Goal: Task Accomplishment & Management: Manage account settings

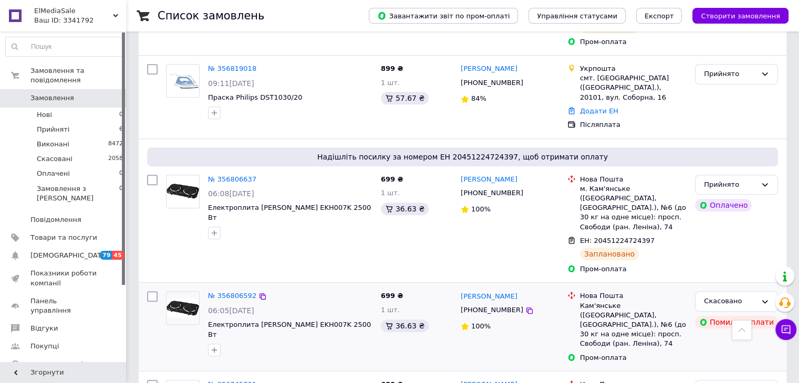
scroll to position [683, 0]
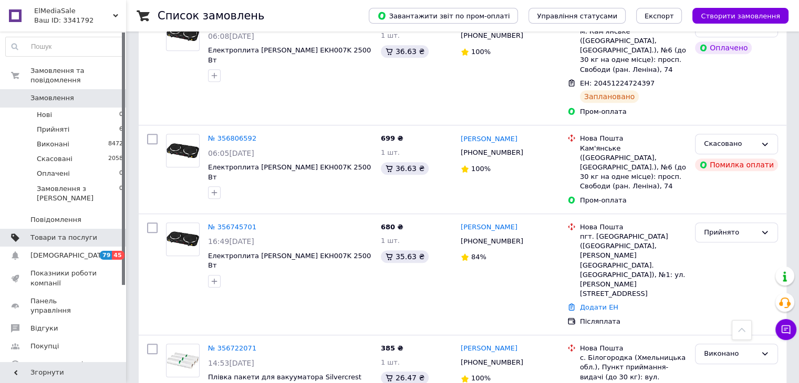
click at [84, 229] on link "Товари та послуги" at bounding box center [64, 238] width 129 height 18
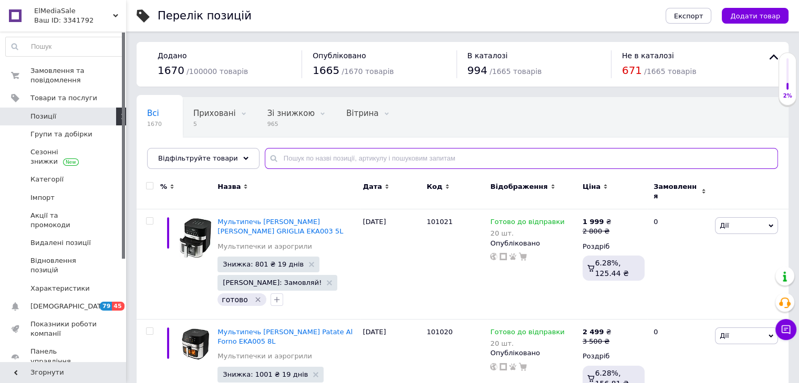
click at [298, 153] on input "text" at bounding box center [521, 158] width 513 height 21
type input "9689"
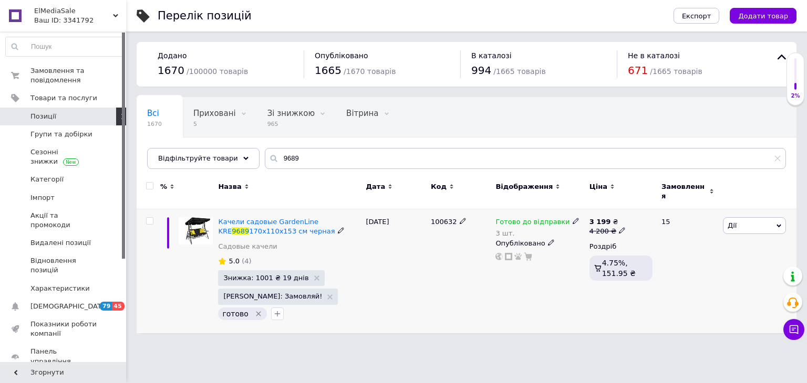
click at [572, 217] on span at bounding box center [575, 220] width 7 height 7
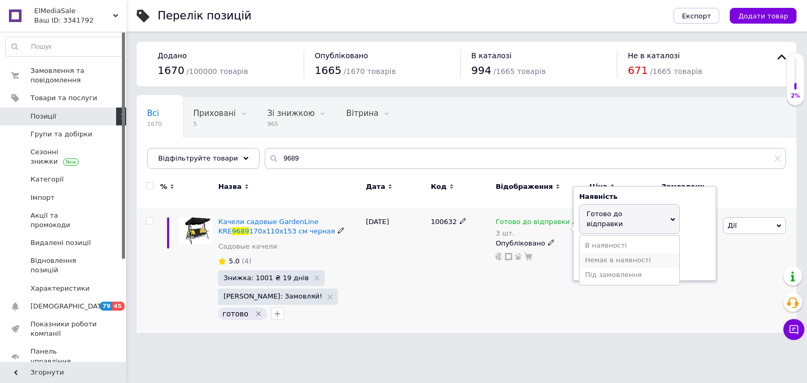
click at [616, 253] on li "Немає в наявності" at bounding box center [629, 260] width 100 height 15
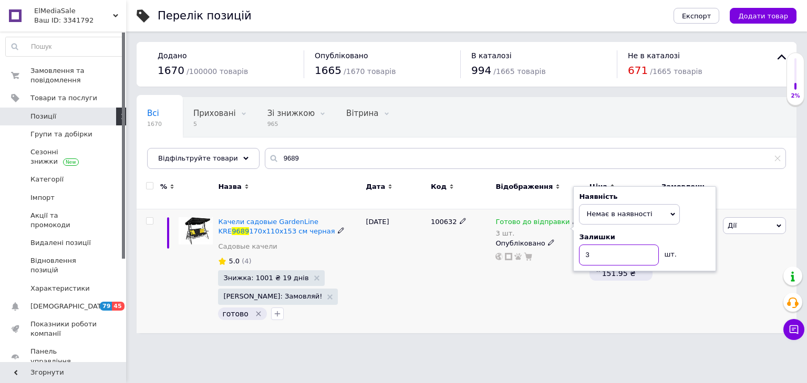
drag, startPoint x: 589, startPoint y: 253, endPoint x: 562, endPoint y: 227, distance: 37.5
click at [578, 251] on div "Наявність Немає в наявності В наявності Під замовлення Готово до відправки Зали…" at bounding box center [644, 228] width 143 height 85
click at [546, 280] on div "Готово до відправки 3 шт. Наявність Немає в наявності В наявності Під замовленн…" at bounding box center [539, 272] width 93 height 124
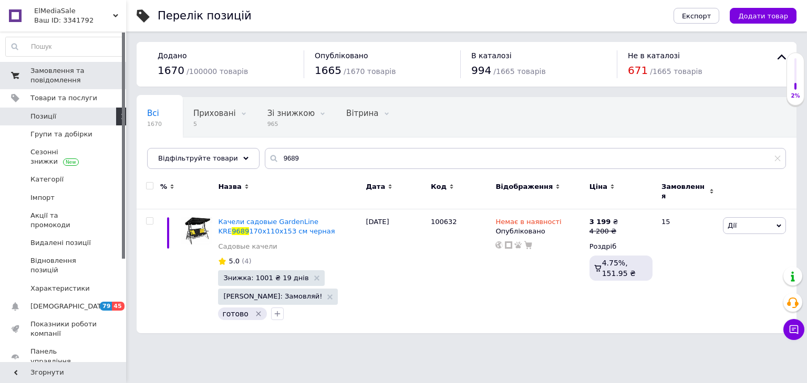
click at [70, 79] on span "Замовлення та повідомлення" at bounding box center [63, 75] width 67 height 19
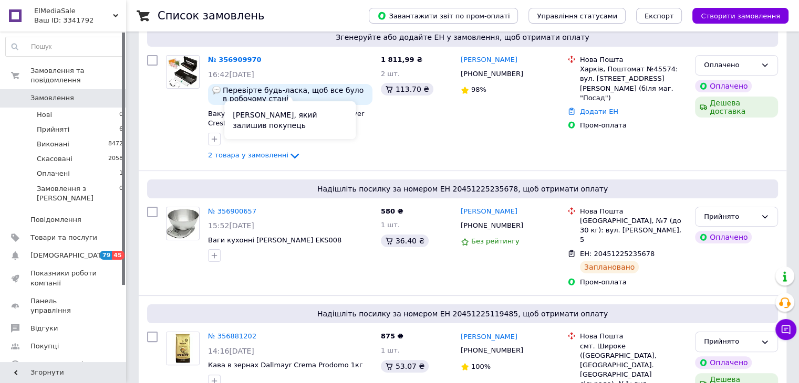
scroll to position [158, 0]
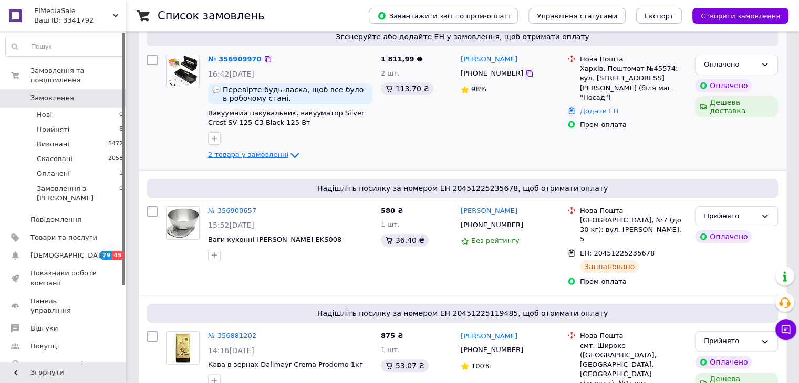
click at [290, 153] on icon at bounding box center [294, 155] width 8 height 5
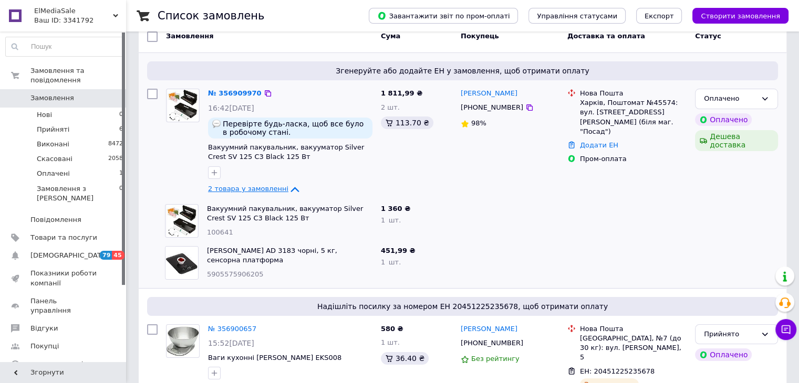
scroll to position [105, 0]
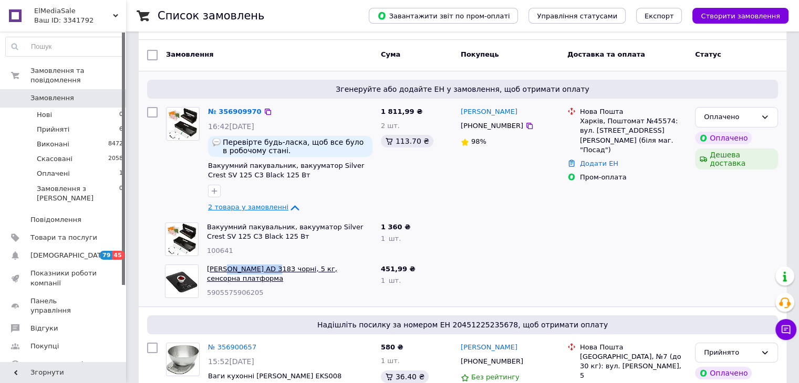
drag, startPoint x: 223, startPoint y: 252, endPoint x: 267, endPoint y: 258, distance: 44.0
click at [267, 260] on div "Ваги Adler AD 3183 чорні, 5 кг, сенсорна платформа 5905575906205" at bounding box center [290, 281] width 174 height 42
copy link "Adler AD 3183"
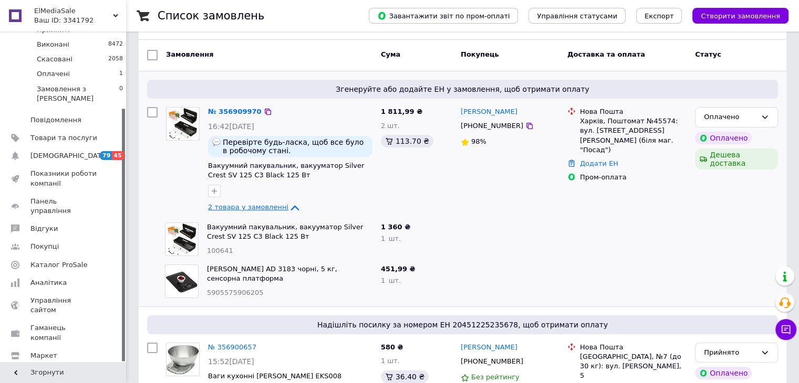
click at [553, 204] on div "Ольга Семенюк +380631049679 98%" at bounding box center [509, 161] width 107 height 116
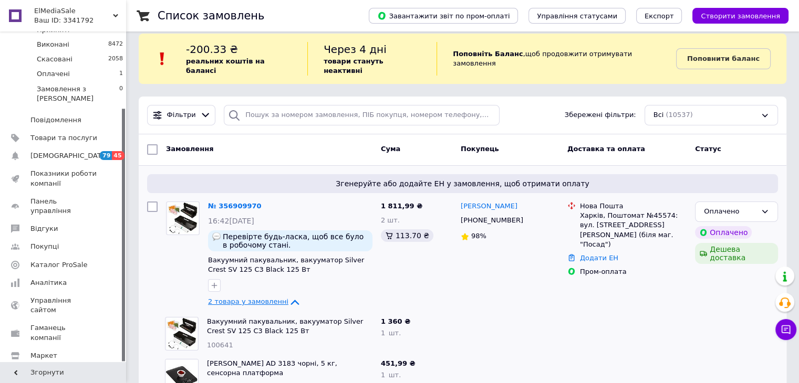
scroll to position [0, 0]
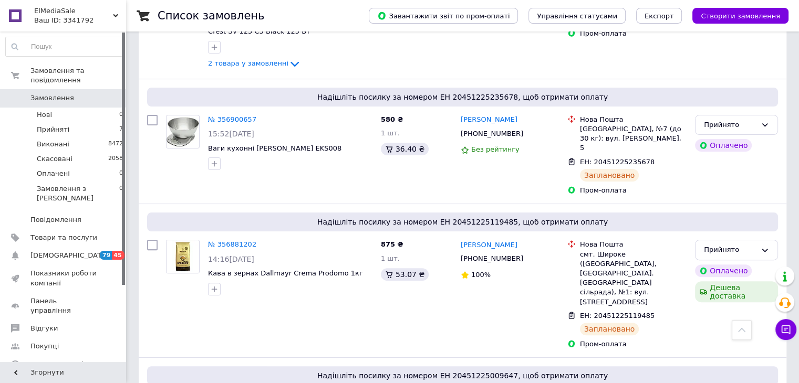
scroll to position [158, 0]
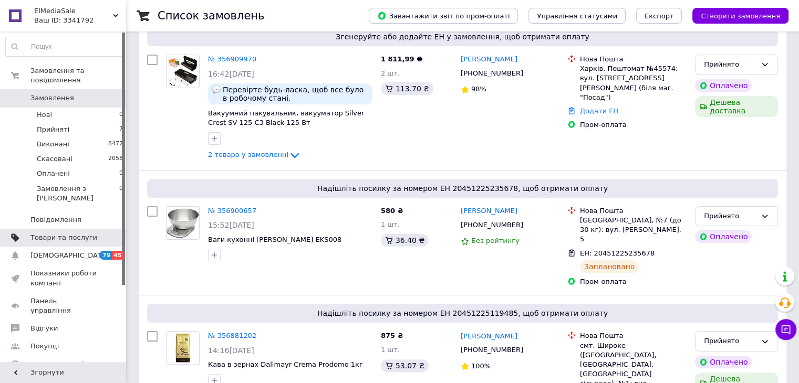
click at [76, 229] on link "Товари та послуги" at bounding box center [64, 238] width 129 height 18
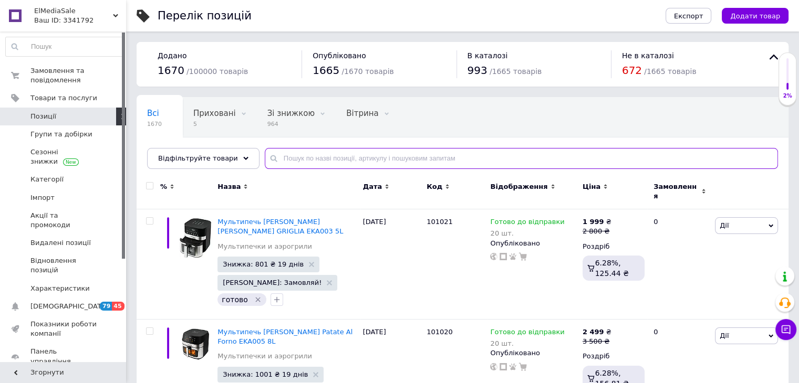
click at [324, 156] on input "text" at bounding box center [521, 158] width 513 height 21
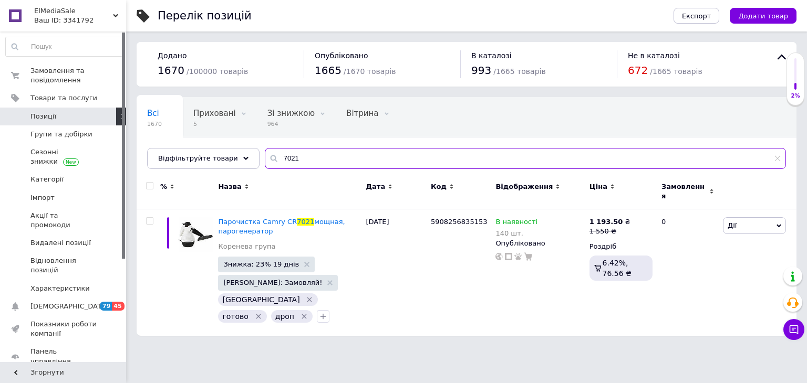
type input "7021"
click at [65, 75] on span "Замовлення та повідомлення" at bounding box center [63, 75] width 67 height 19
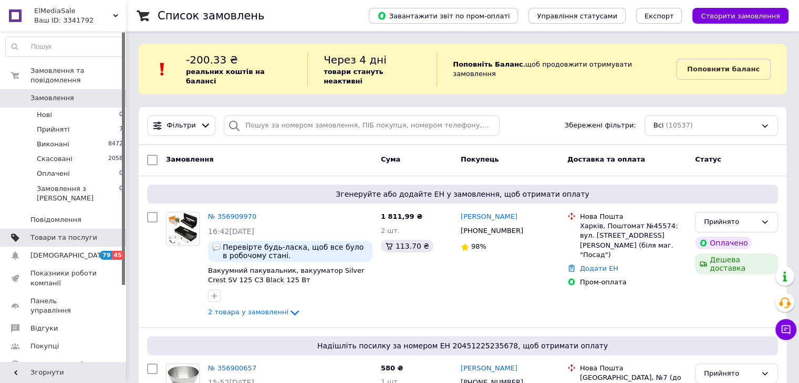
click at [76, 229] on link "Товари та послуги" at bounding box center [64, 238] width 129 height 18
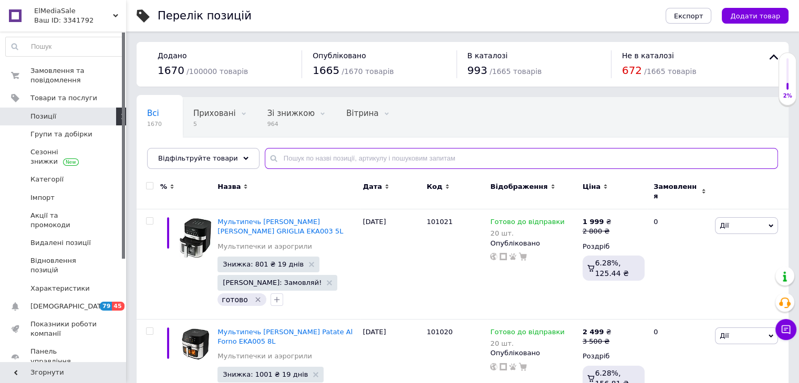
click at [290, 154] on input "text" at bounding box center [521, 158] width 513 height 21
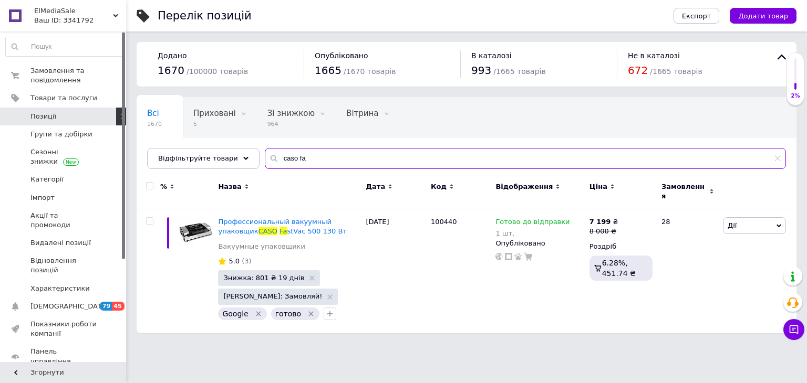
type input "caso fa"
click at [53, 85] on link "Замовлення та повідомлення 0 0" at bounding box center [64, 75] width 129 height 27
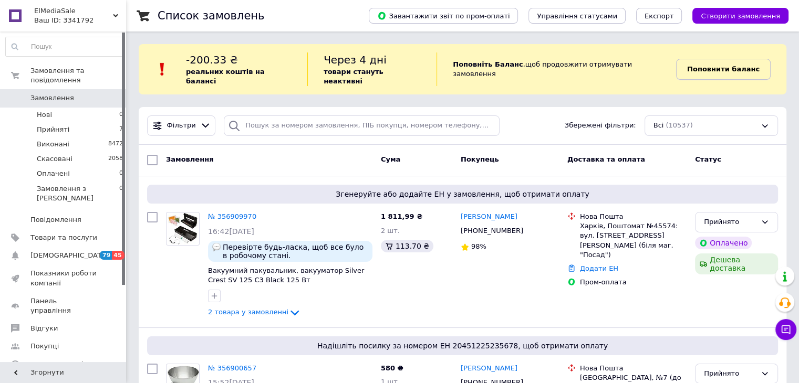
click at [712, 65] on b "Поповнити баланс" at bounding box center [723, 69] width 72 height 8
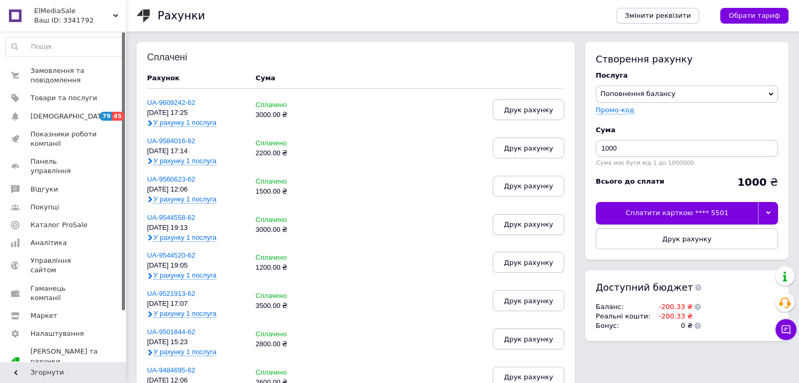
click at [687, 98] on span "Поповнення балансу" at bounding box center [687, 94] width 182 height 17
click at [651, 152] on input "1000" at bounding box center [687, 148] width 182 height 17
drag, startPoint x: 645, startPoint y: 152, endPoint x: 583, endPoint y: 147, distance: 62.2
click at [583, 147] on div "Створення рахунку Послуга Поповнення балансу Premium-дизайн Промо-код Cума 1000…" at bounding box center [684, 197] width 208 height 310
type input "2200"
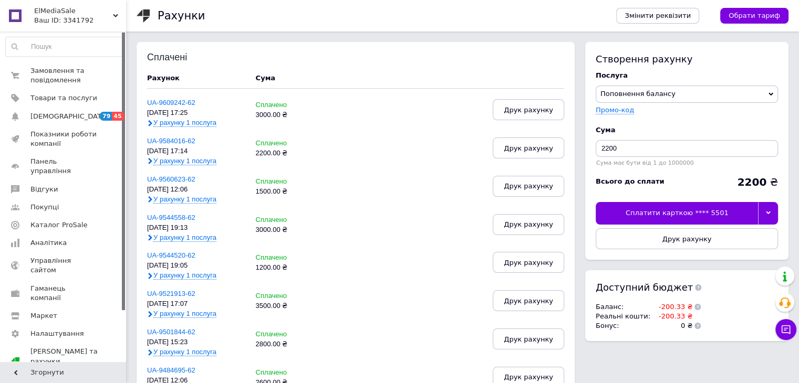
click at [765, 218] on div at bounding box center [768, 213] width 20 height 22
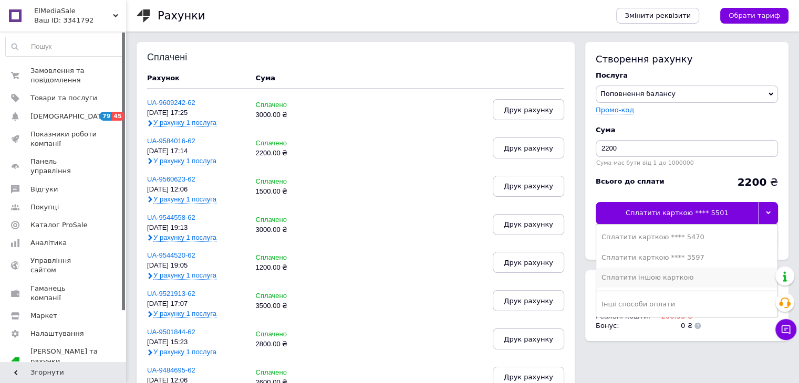
click at [665, 276] on div "Сплатити іншою карткою" at bounding box center [686, 277] width 171 height 9
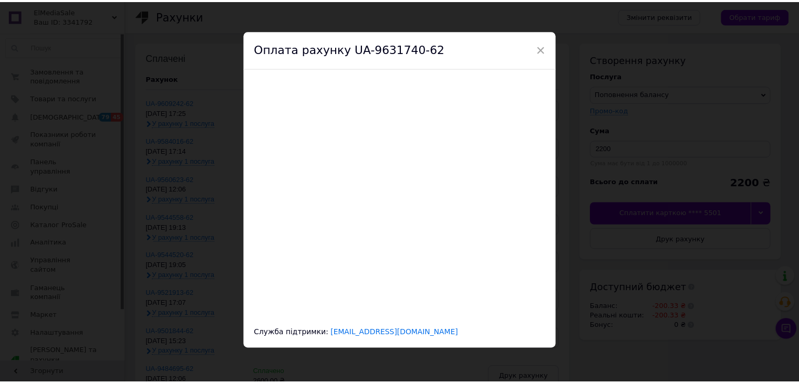
scroll to position [8, 0]
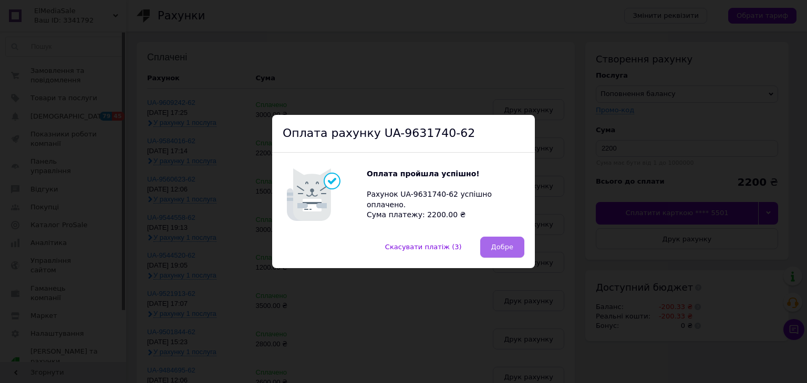
click at [500, 256] on button "Добре" at bounding box center [502, 247] width 44 height 21
